Goal: Task Accomplishment & Management: Use online tool/utility

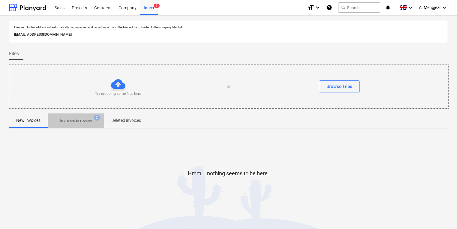
click at [74, 123] on p "Invoices in review" at bounding box center [76, 121] width 32 height 6
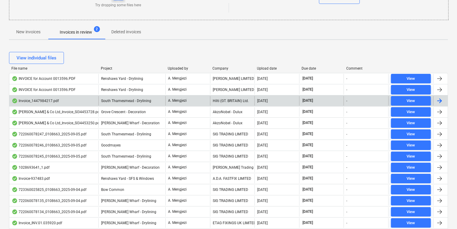
scroll to position [96, 0]
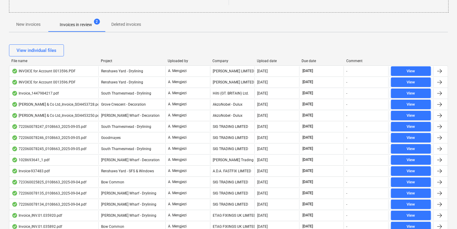
click at [220, 59] on div "Company" at bounding box center [232, 61] width 40 height 4
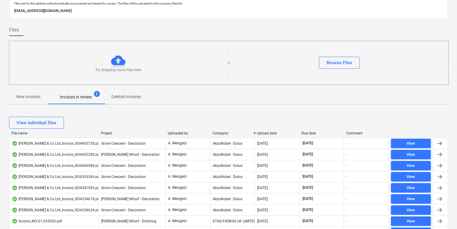
scroll to position [0, 0]
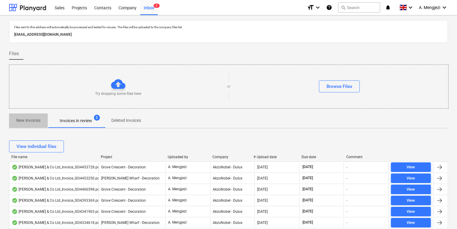
click at [34, 123] on p "New invoices" at bounding box center [28, 120] width 24 height 6
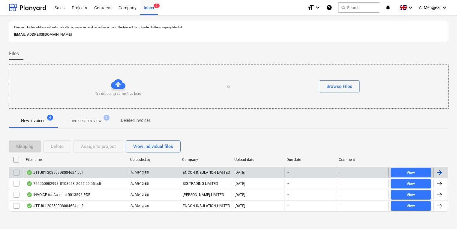
click at [88, 174] on div "JTTU01-20250908084624.pdf" at bounding box center [76, 173] width 104 height 10
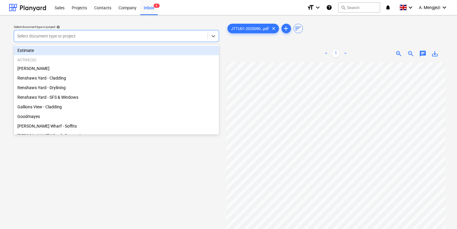
click at [131, 37] on div at bounding box center [110, 36] width 187 height 6
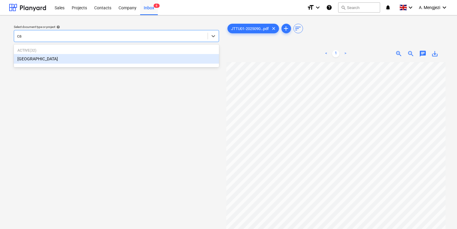
type input "cam"
click at [158, 56] on div "[GEOGRAPHIC_DATA]" at bounding box center [116, 59] width 205 height 10
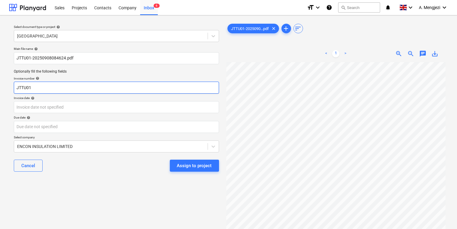
drag, startPoint x: 110, startPoint y: 86, endPoint x: -14, endPoint y: 86, distance: 123.9
click at [0, 86] on html "Sales Projects Contacts Company Inbox 6 format_size keyboard_arrow_down help se…" at bounding box center [228, 114] width 457 height 229
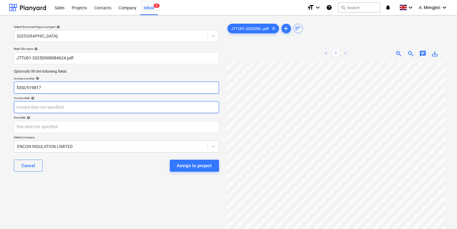
type input "53SI/519817"
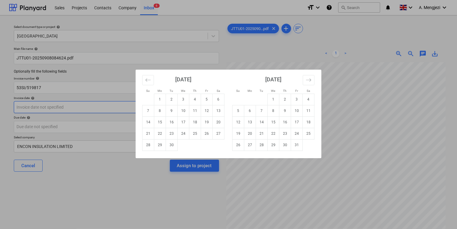
click at [76, 106] on body "Sales Projects Contacts Company Inbox 6 format_size keyboard_arrow_down help se…" at bounding box center [228, 114] width 457 height 229
click at [206, 99] on td "5" at bounding box center [207, 99] width 12 height 11
type input "[DATE]"
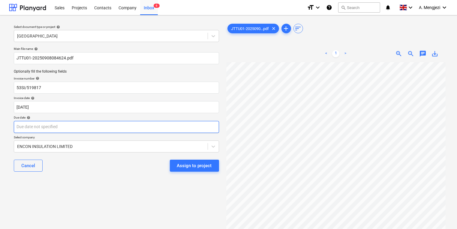
click at [146, 124] on body "Sales Projects Contacts Company Inbox 6 format_size keyboard_arrow_down help se…" at bounding box center [228, 114] width 457 height 229
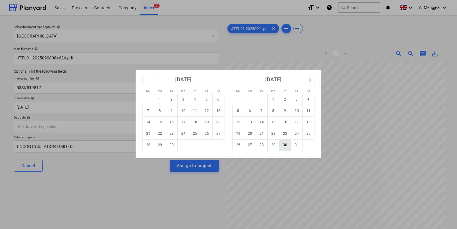
click at [281, 144] on td "30" at bounding box center [285, 144] width 12 height 11
type input "[DATE]"
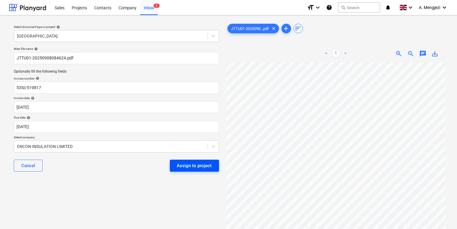
click at [202, 165] on div "Assign to project" at bounding box center [194, 166] width 35 height 8
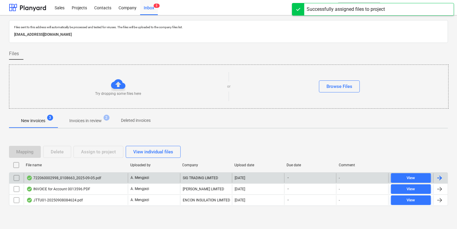
click at [115, 179] on div "722060002998_0108663_2025-09-05.pdf" at bounding box center [76, 178] width 104 height 10
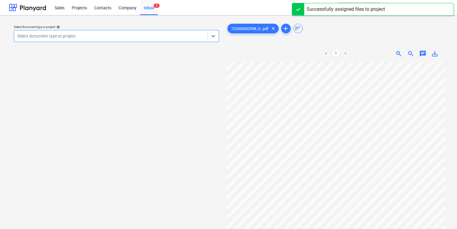
click at [152, 39] on div "Select document type or project" at bounding box center [110, 36] width 193 height 8
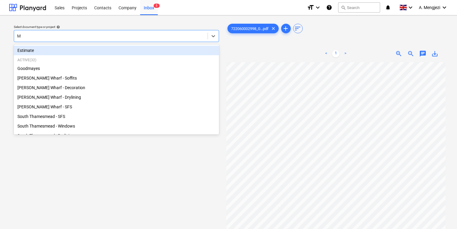
type input "MO"
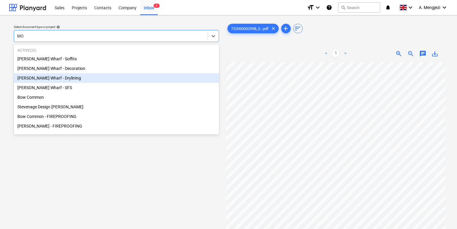
click at [73, 73] on div "[PERSON_NAME] Wharf - Drylining" at bounding box center [116, 78] width 205 height 10
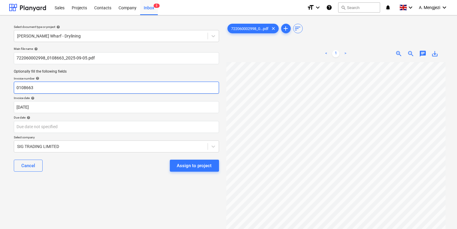
drag, startPoint x: 73, startPoint y: 90, endPoint x: -24, endPoint y: 86, distance: 97.0
click at [0, 86] on html "Sales Projects Contacts Company Inbox 5 format_size keyboard_arrow_down help se…" at bounding box center [228, 114] width 457 height 229
type input "722060002998"
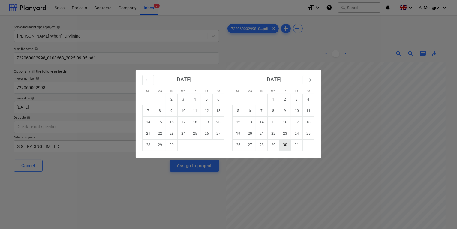
click at [287, 146] on td "30" at bounding box center [285, 144] width 12 height 11
type input "[DATE]"
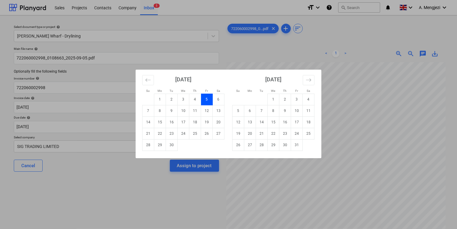
click at [181, 160] on div "Su Mo Tu We Th Fr Sa Su Mo Tu We Th Fr Sa [DATE] 1 2 3 4 5 6 7 8 9 10 11 12 13 …" at bounding box center [228, 114] width 457 height 229
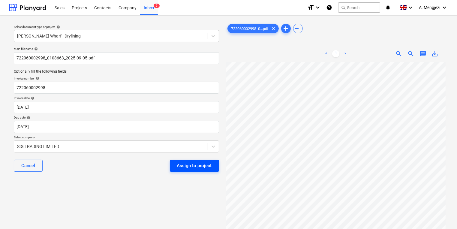
click at [184, 169] on div "Assign to project" at bounding box center [194, 166] width 35 height 8
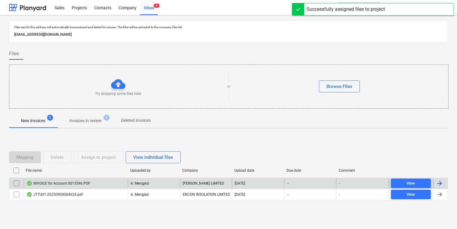
click at [160, 188] on div "INVOICE for Account 0013596.PDF A. [PERSON_NAME] LIMITED [DATE] - - View" at bounding box center [228, 183] width 439 height 11
click at [160, 184] on div "A. Mengjezi" at bounding box center [154, 183] width 52 height 10
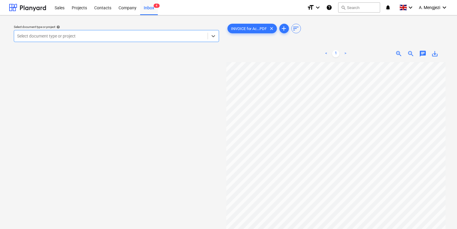
click at [115, 30] on p "Select document type or project help" at bounding box center [116, 27] width 205 height 5
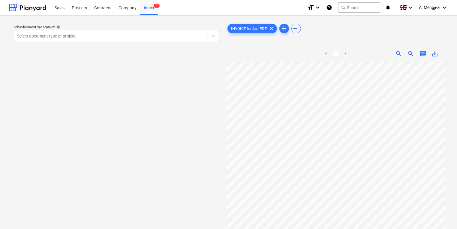
click at [116, 44] on div "Select document type or project help Select document type or project" at bounding box center [116, 33] width 210 height 22
click at [112, 38] on div at bounding box center [110, 36] width 187 height 6
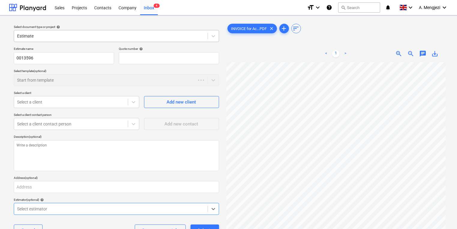
type textarea "x"
type input "QU-0004"
type input "f"
type textarea "x"
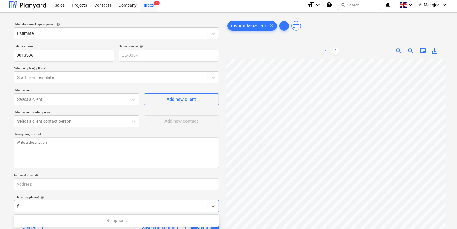
type input "f"
click at [155, 13] on div "Select document type or project help Estimate Estimate name 0013596 Quote numbe…" at bounding box center [228, 146] width 457 height 266
click at [154, 8] on div "Inbox 4" at bounding box center [149, 4] width 18 height 15
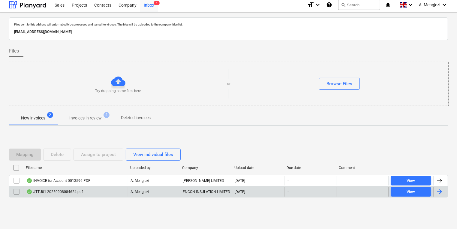
click at [76, 186] on div "JTTU01-20250908084624.pdf A. Mengjezi ENCON INSULATION LIMITED [DATE] - - View" at bounding box center [228, 191] width 439 height 11
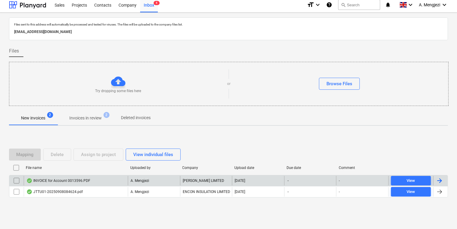
click at [76, 182] on div "INVOICE for Account 0013596.PDF" at bounding box center [58, 180] width 64 height 5
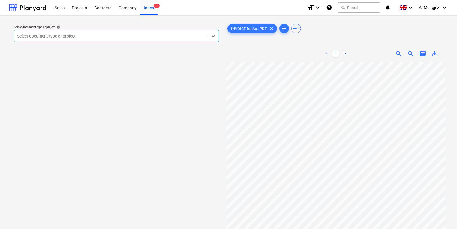
type input "g"
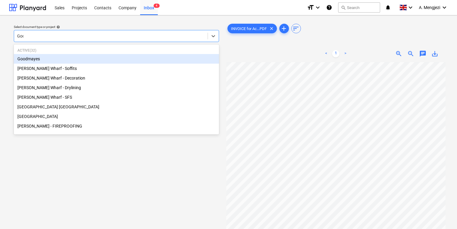
type input "Good"
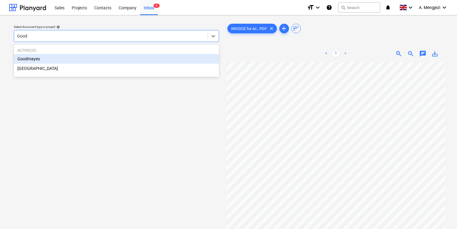
click at [111, 60] on div "Goodmayes" at bounding box center [116, 59] width 205 height 10
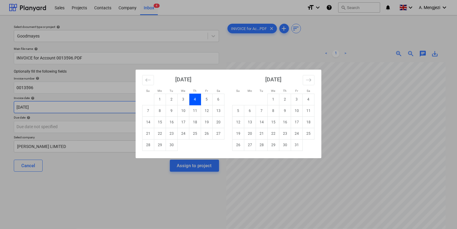
click at [68, 106] on body "Sales Projects Contacts Company Inbox 4 format_size keyboard_arrow_down help se…" at bounding box center [228, 114] width 457 height 229
click at [97, 166] on div "Su Mo Tu We Th Fr Sa Su Mo Tu We Th Fr Sa [DATE] 1 2 3 4 5 6 7 8 9 10 11 12 13 …" at bounding box center [228, 114] width 457 height 229
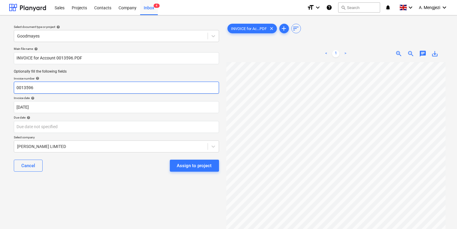
drag, startPoint x: 56, startPoint y: 88, endPoint x: -27, endPoint y: 89, distance: 82.8
click at [0, 89] on html "Sales Projects Contacts Company Inbox 4 format_size keyboard_arrow_down help se…" at bounding box center [228, 114] width 457 height 229
type input "0243/01464705"
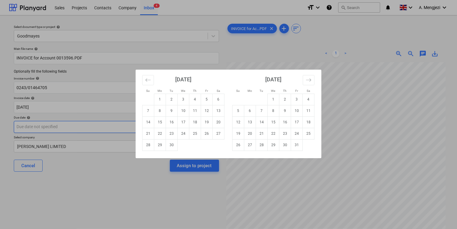
click at [89, 125] on body "Sales Projects Contacts Company Inbox 4 format_size keyboard_arrow_down help se…" at bounding box center [228, 114] width 457 height 229
click at [293, 145] on td "31" at bounding box center [297, 144] width 12 height 11
type input "[DATE]"
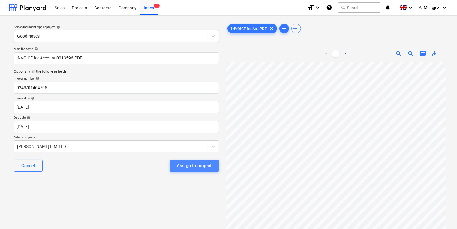
click at [172, 169] on button "Assign to project" at bounding box center [194, 166] width 49 height 12
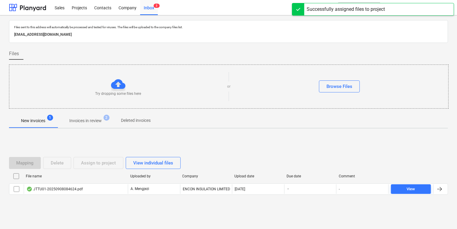
click at [193, 181] on div "File name Uploaded by Company Upload date Due date Comment" at bounding box center [228, 177] width 439 height 12
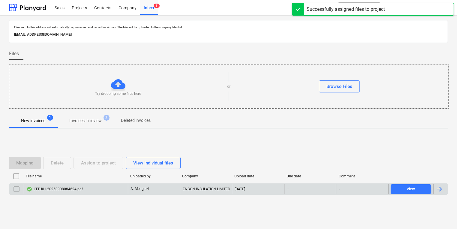
click at [195, 186] on div "ENCON INSULATION LIMITED" at bounding box center [206, 189] width 52 height 10
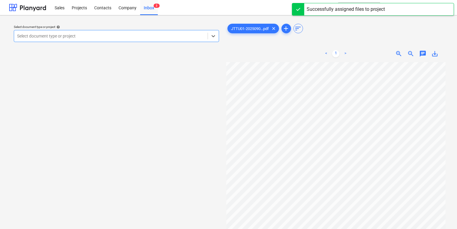
scroll to position [24, 0]
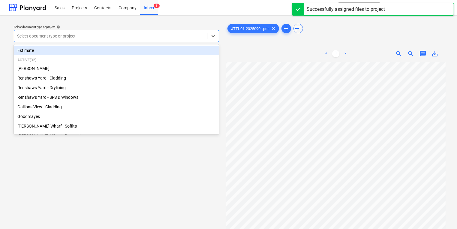
click at [149, 40] on div "Select document type or project" at bounding box center [110, 36] width 193 height 8
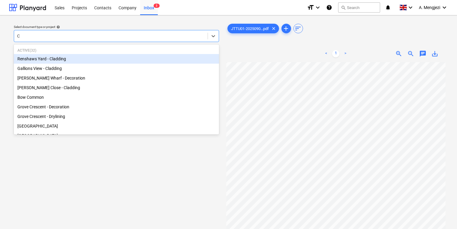
type input "Ca"
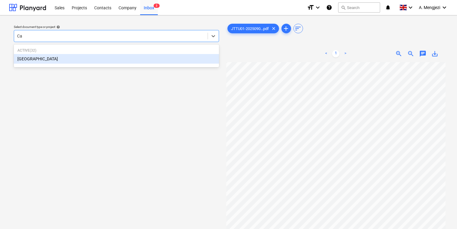
click at [107, 56] on div "[GEOGRAPHIC_DATA]" at bounding box center [116, 59] width 205 height 10
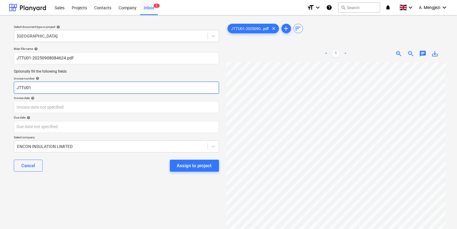
drag, startPoint x: -2, startPoint y: 96, endPoint x: -18, endPoint y: 98, distance: 15.7
click at [0, 98] on html "Sales Projects Contacts Company Inbox 3 format_size keyboard_arrow_down help se…" at bounding box center [228, 114] width 457 height 229
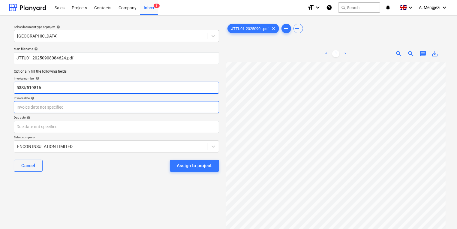
type input "53SI/519816"
click at [99, 108] on body "Sales Projects Contacts Company Inbox 3 format_size keyboard_arrow_down help se…" at bounding box center [228, 114] width 457 height 229
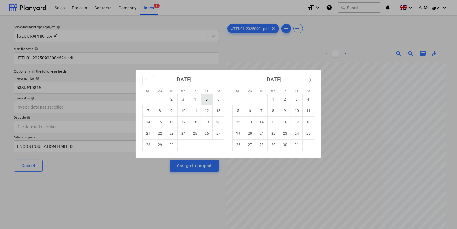
click at [204, 98] on td "5" at bounding box center [207, 99] width 12 height 11
type input "[DATE]"
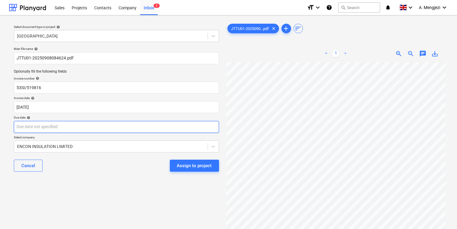
click at [160, 127] on body "Sales Projects Contacts Company Inbox 3 format_size keyboard_arrow_down help se…" at bounding box center [228, 114] width 457 height 229
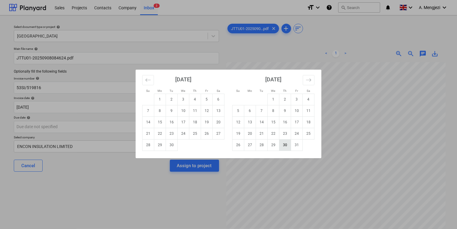
click at [290, 150] on td "30" at bounding box center [285, 144] width 12 height 11
type input "[DATE]"
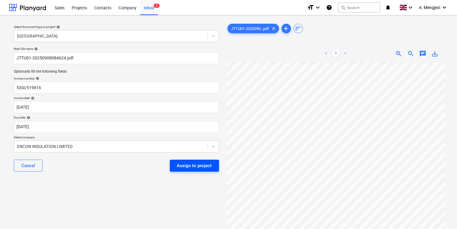
click at [194, 164] on div "Assign to project" at bounding box center [194, 166] width 35 height 8
